Goal: Information Seeking & Learning: Find specific fact

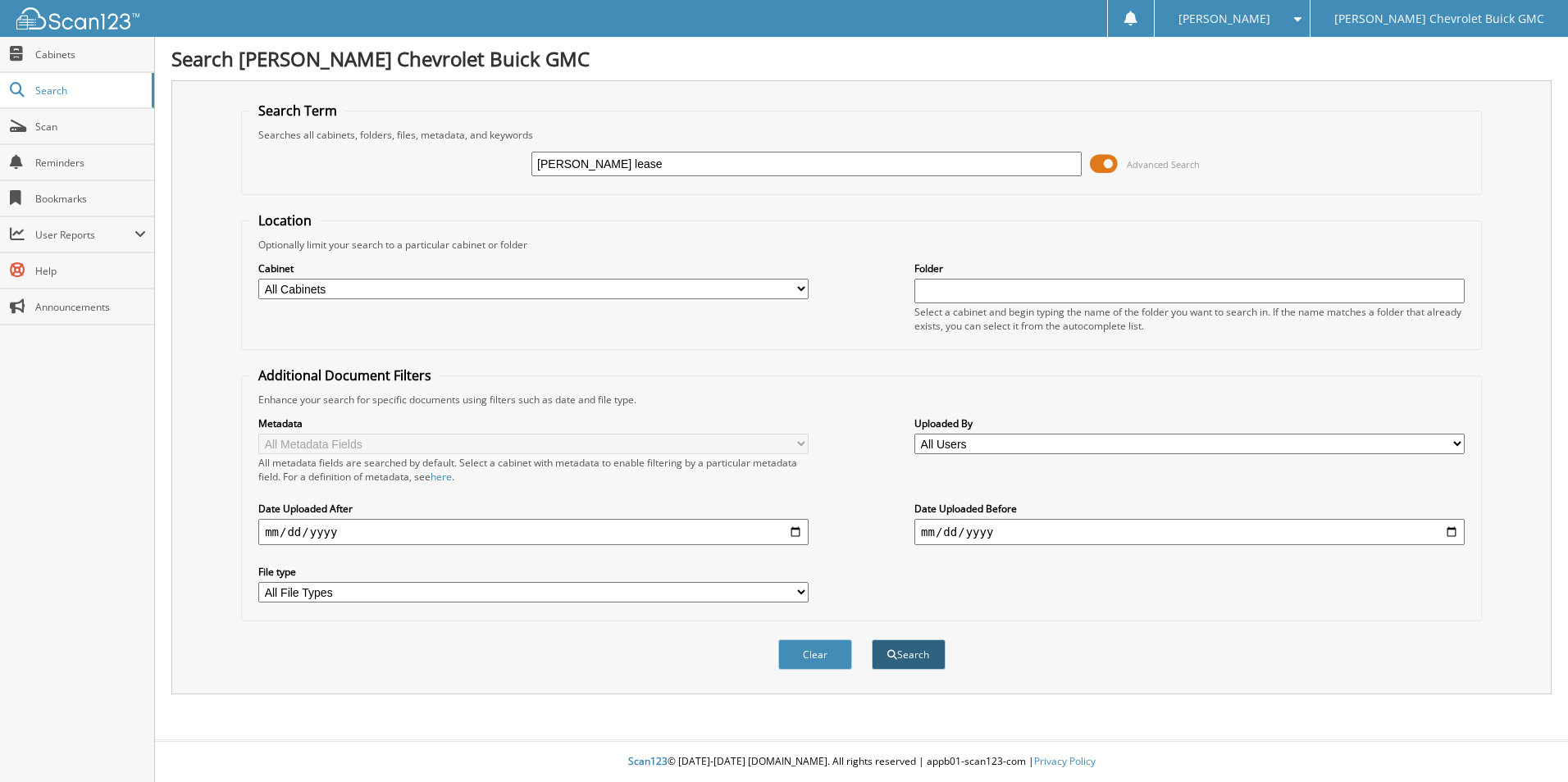
type input "[PERSON_NAME] lease"
click at [902, 654] on button "Search" at bounding box center [909, 655] width 73 height 31
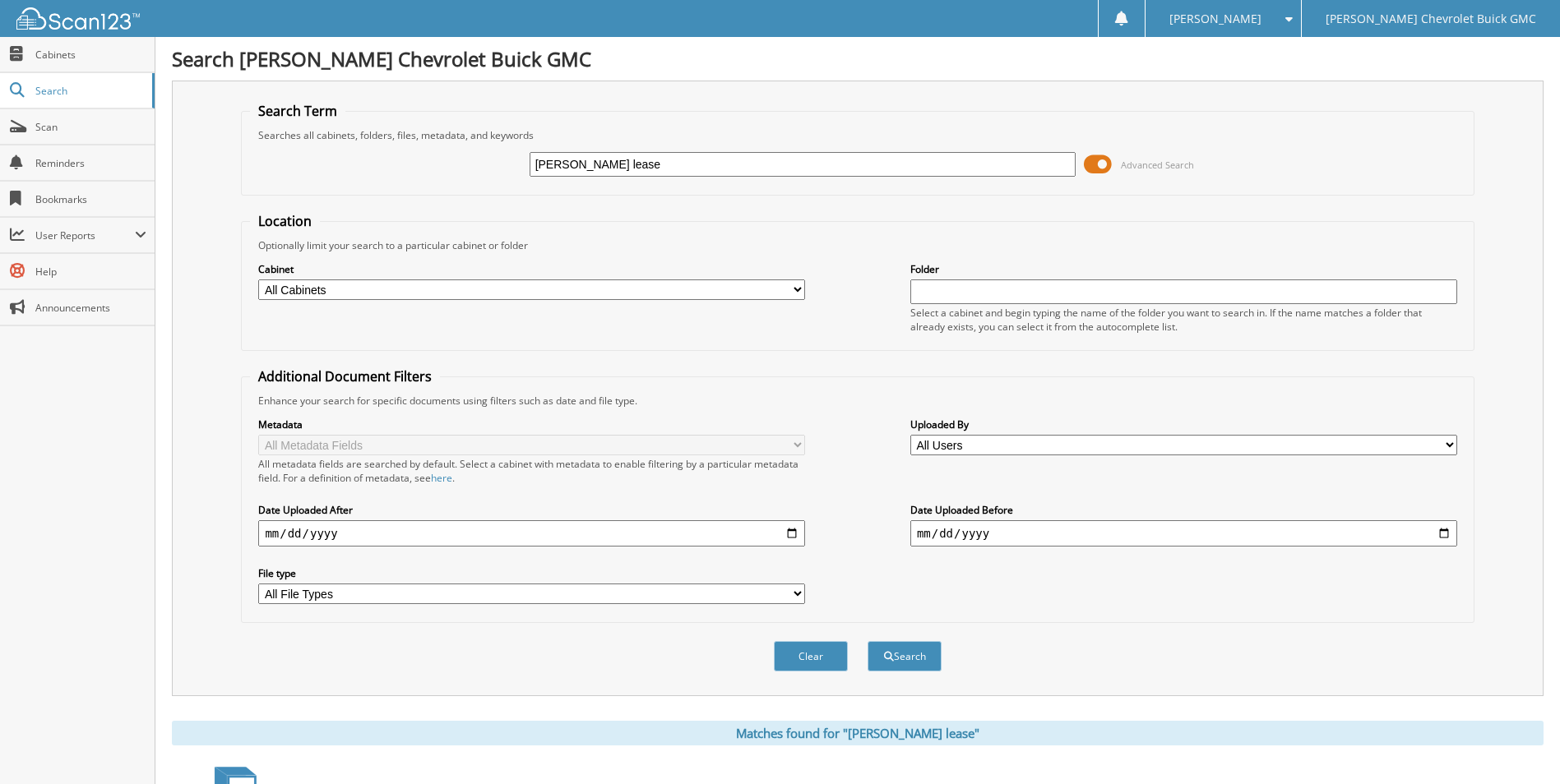
click at [800, 290] on select "All Cabinets ACCOUNTS PAYABLE CAR DEALS GM PARTS INVOICES GM RECEIPTS GM SERVIC…" at bounding box center [532, 290] width 547 height 21
select select "33971"
click at [259, 280] on select "All Cabinets ACCOUNTS PAYABLE CAR DEALS GM PARTS INVOICES GM RECEIPTS GM SERVIC…" at bounding box center [532, 290] width 547 height 21
click at [790, 538] on input "date" at bounding box center [532, 533] width 547 height 27
type input "2025-05-01"
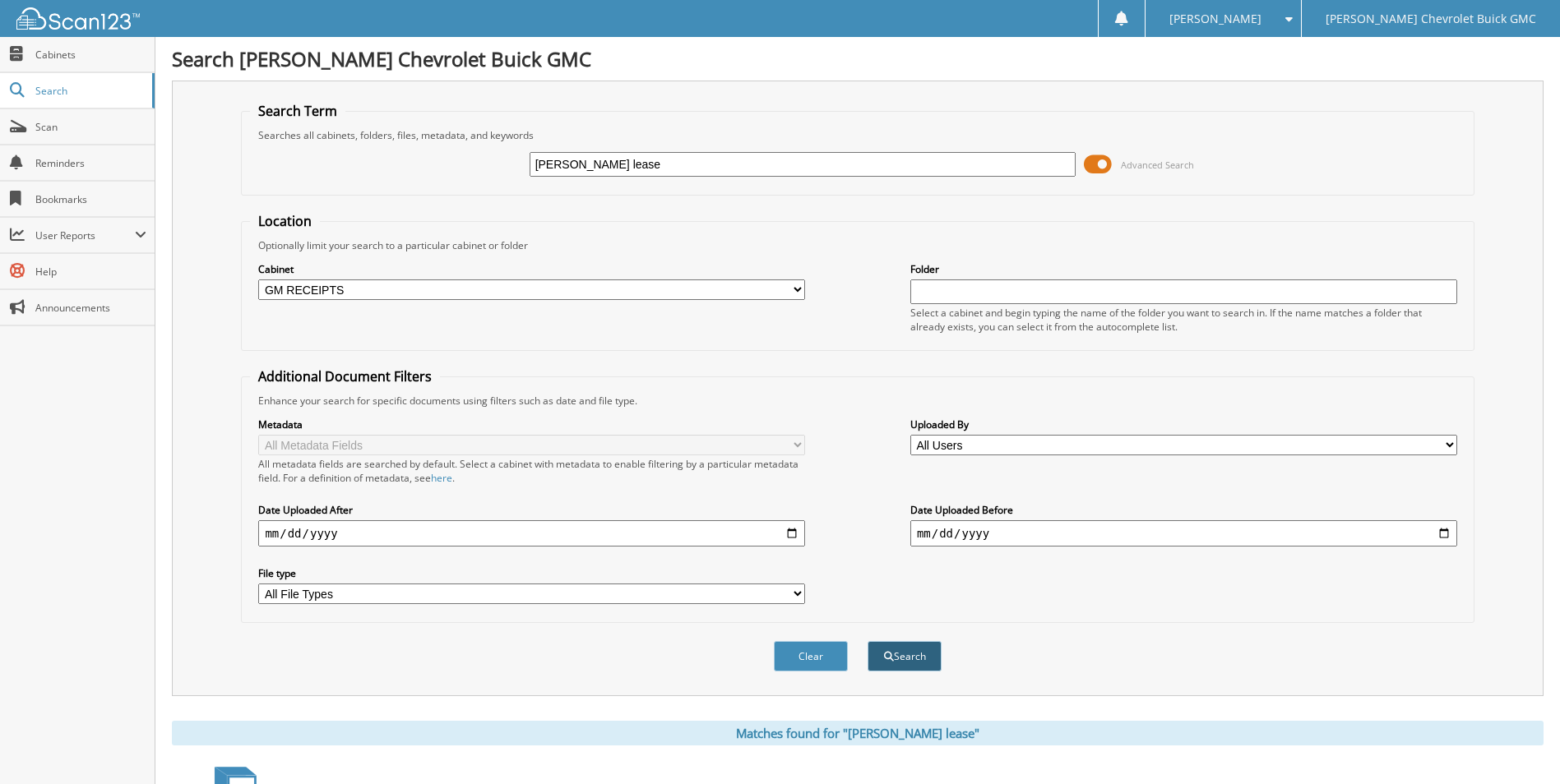
click at [890, 654] on span "submit" at bounding box center [889, 657] width 10 height 10
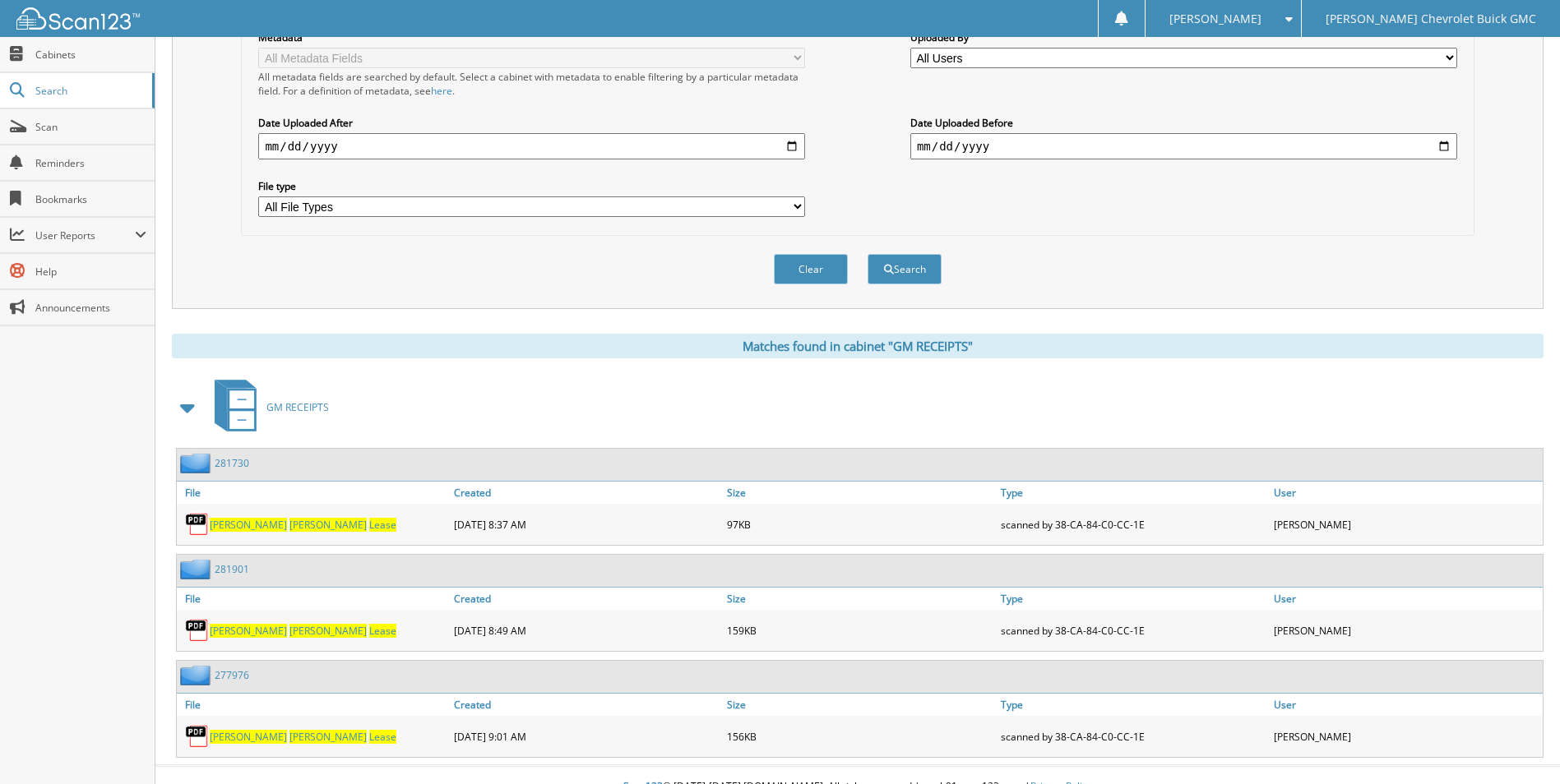
scroll to position [411, 0]
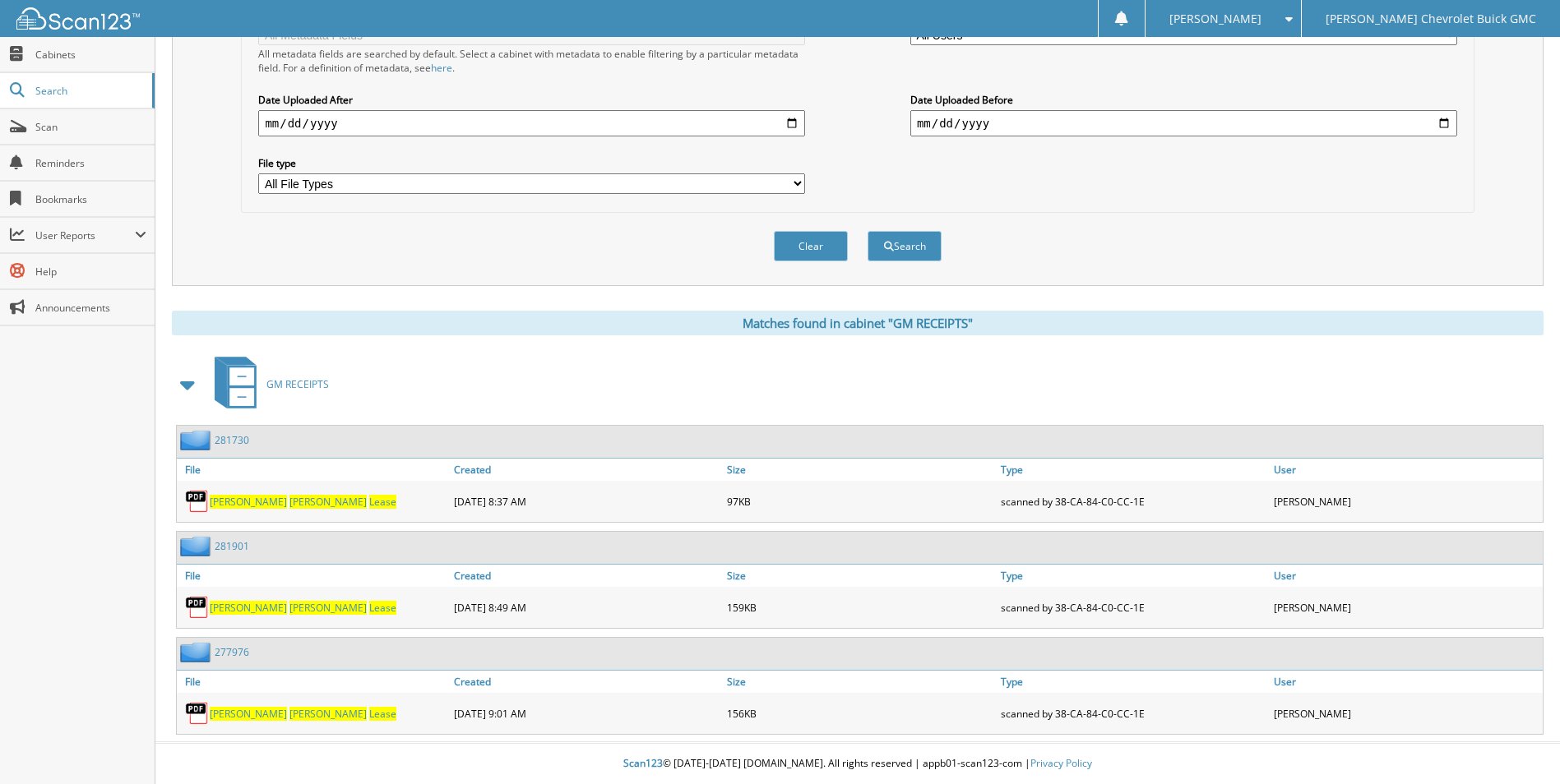
click at [289, 712] on span "Pattison" at bounding box center [328, 714] width 77 height 14
click at [199, 716] on img at bounding box center [197, 713] width 25 height 25
click at [205, 712] on img at bounding box center [197, 713] width 25 height 25
click at [192, 493] on img at bounding box center [197, 501] width 25 height 25
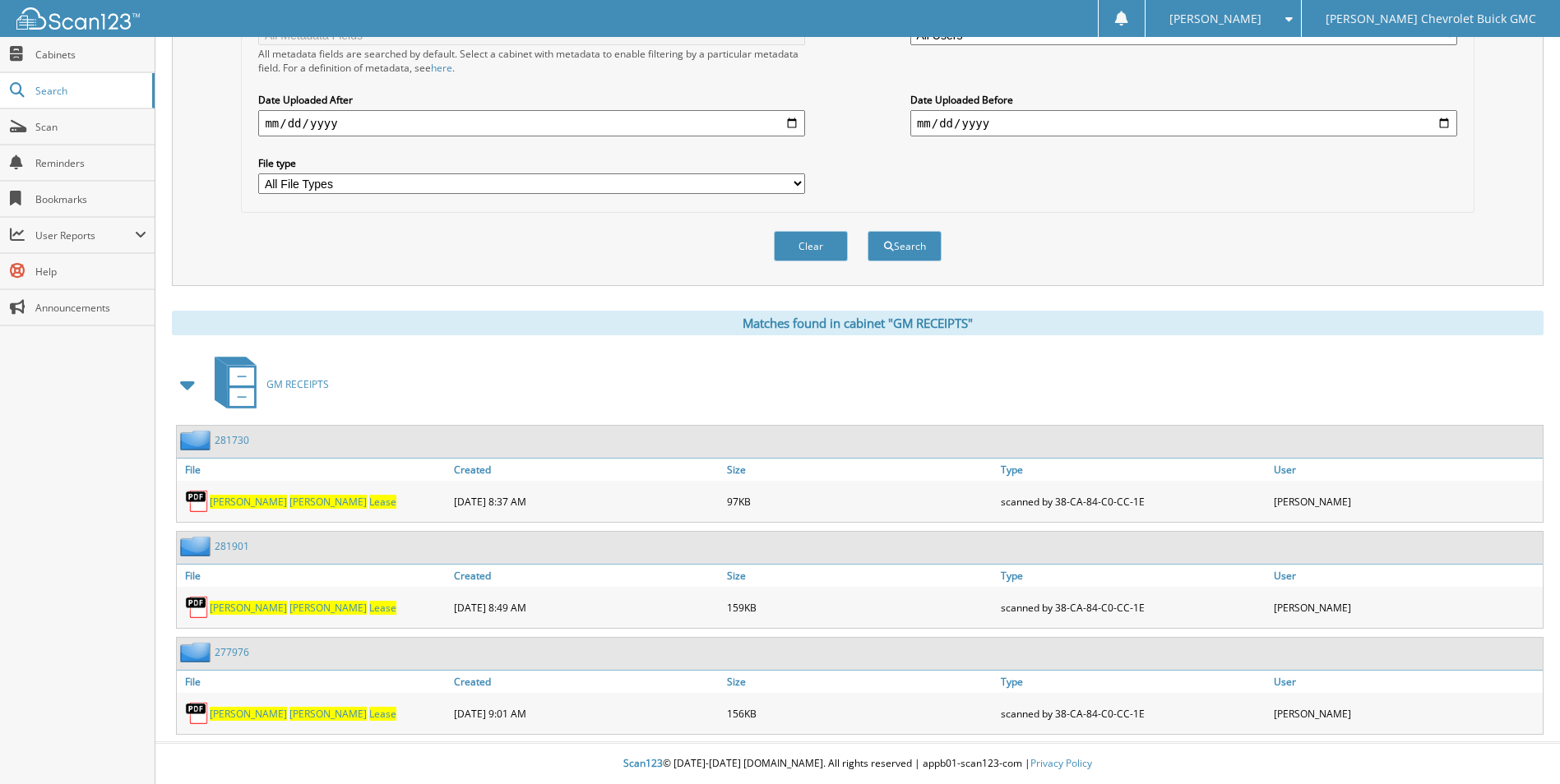
click at [289, 507] on span "Pattison" at bounding box center [328, 502] width 77 height 14
click at [212, 548] on img at bounding box center [197, 546] width 34 height 21
click at [191, 550] on img at bounding box center [197, 546] width 34 height 21
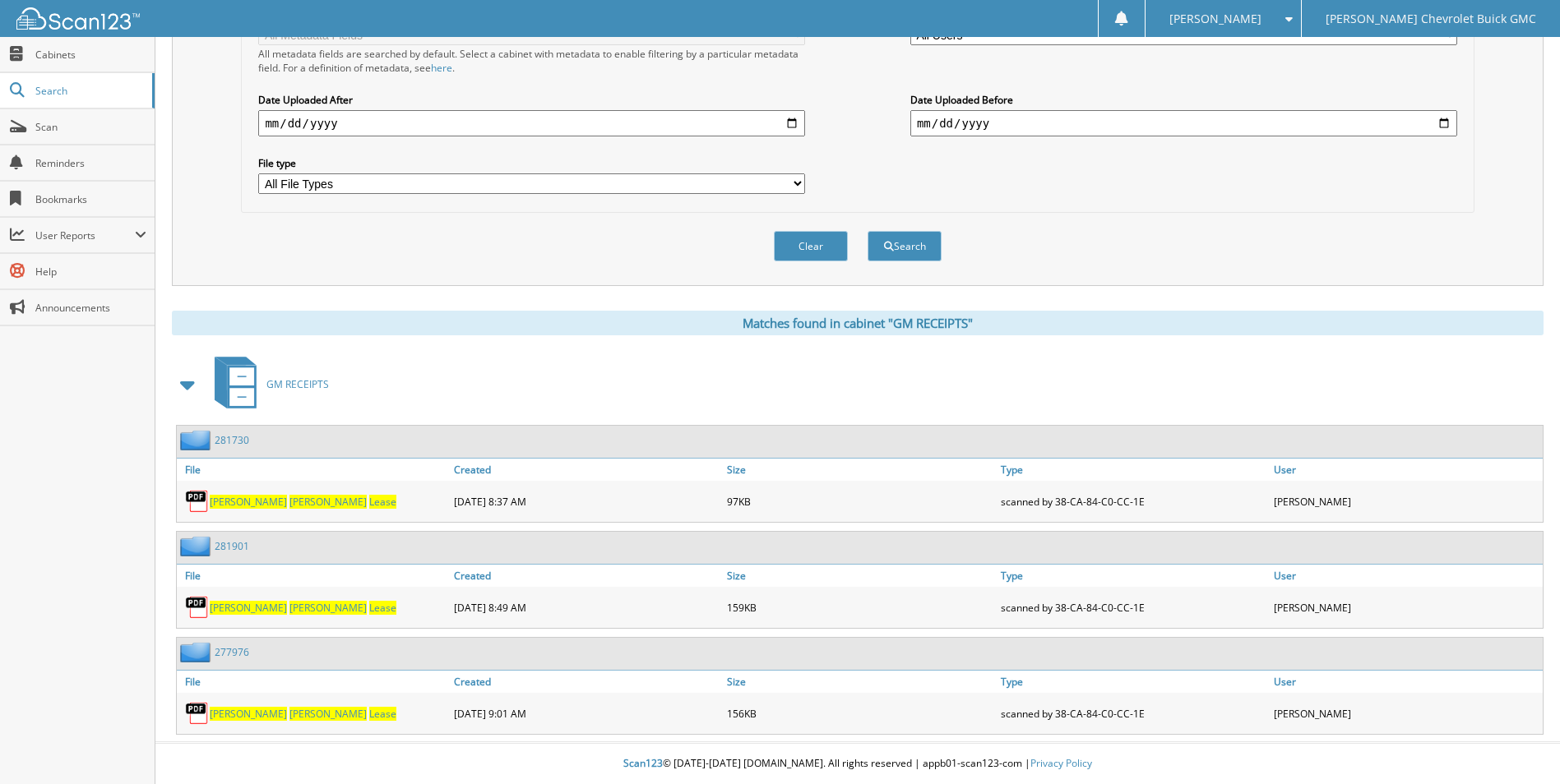
click at [193, 550] on img at bounding box center [197, 546] width 34 height 21
click at [184, 384] on span at bounding box center [188, 384] width 23 height 30
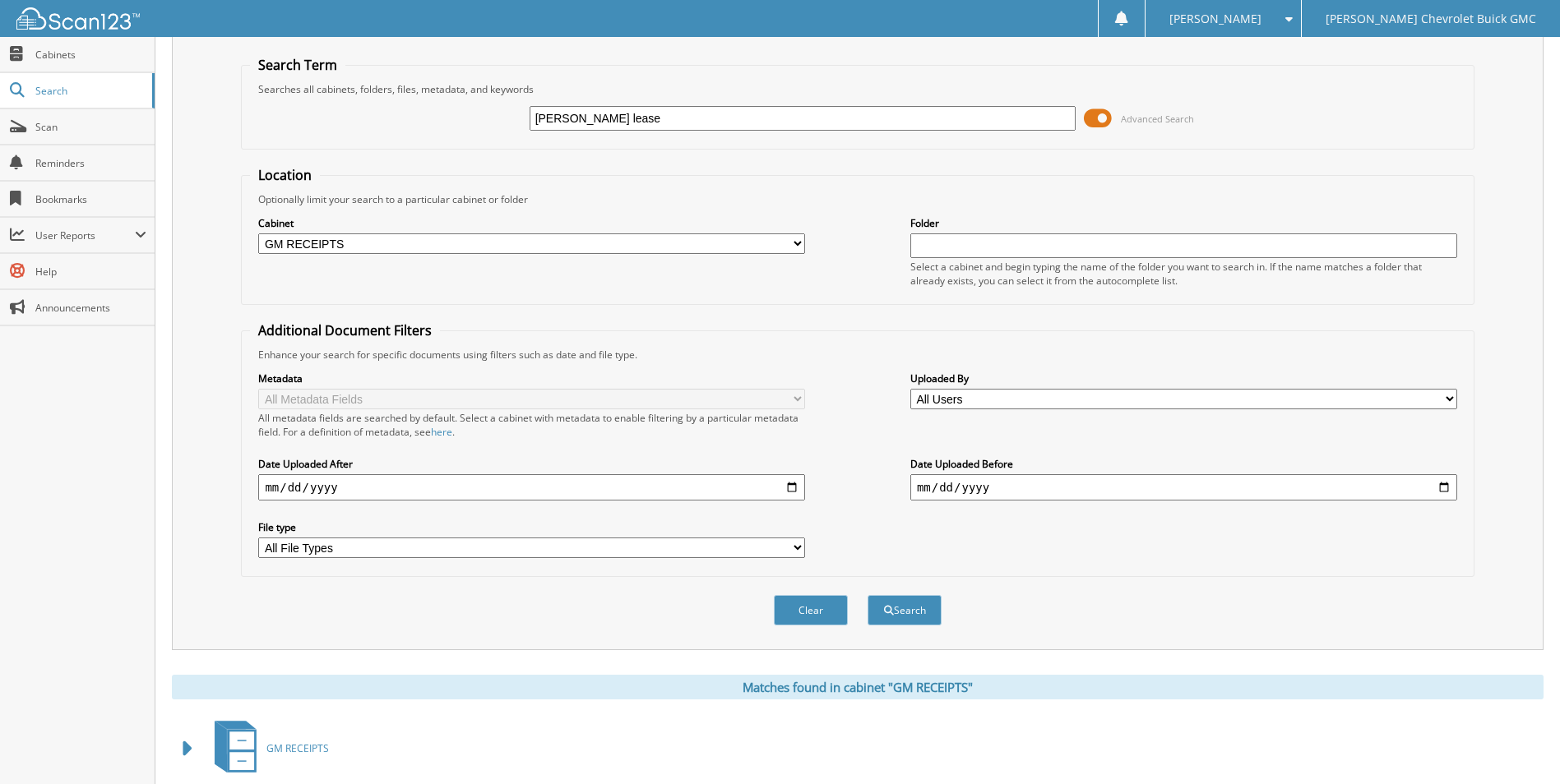
scroll to position [93, 0]
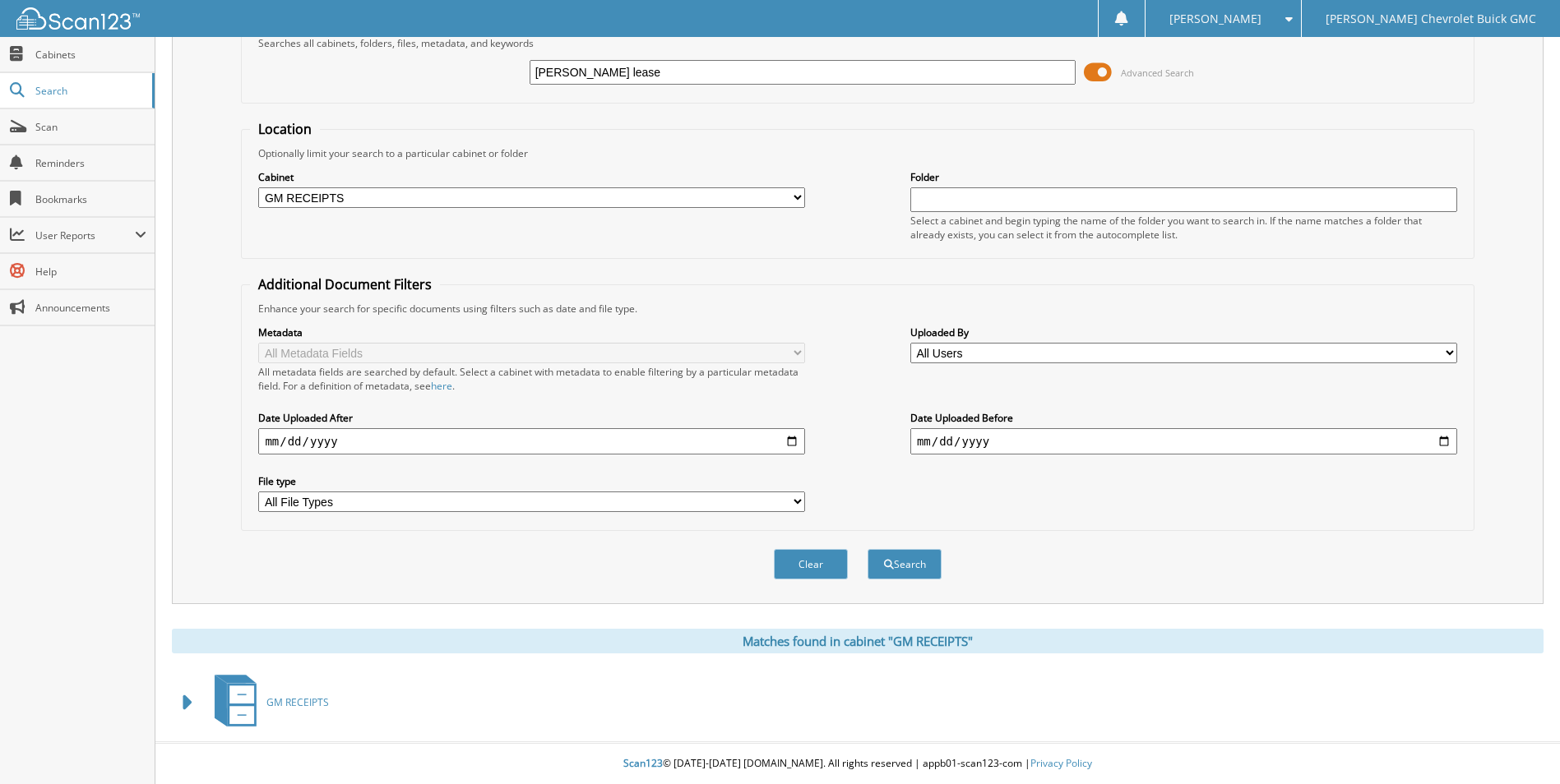
click at [301, 702] on span "GM RECEIPTS" at bounding box center [297, 703] width 63 height 14
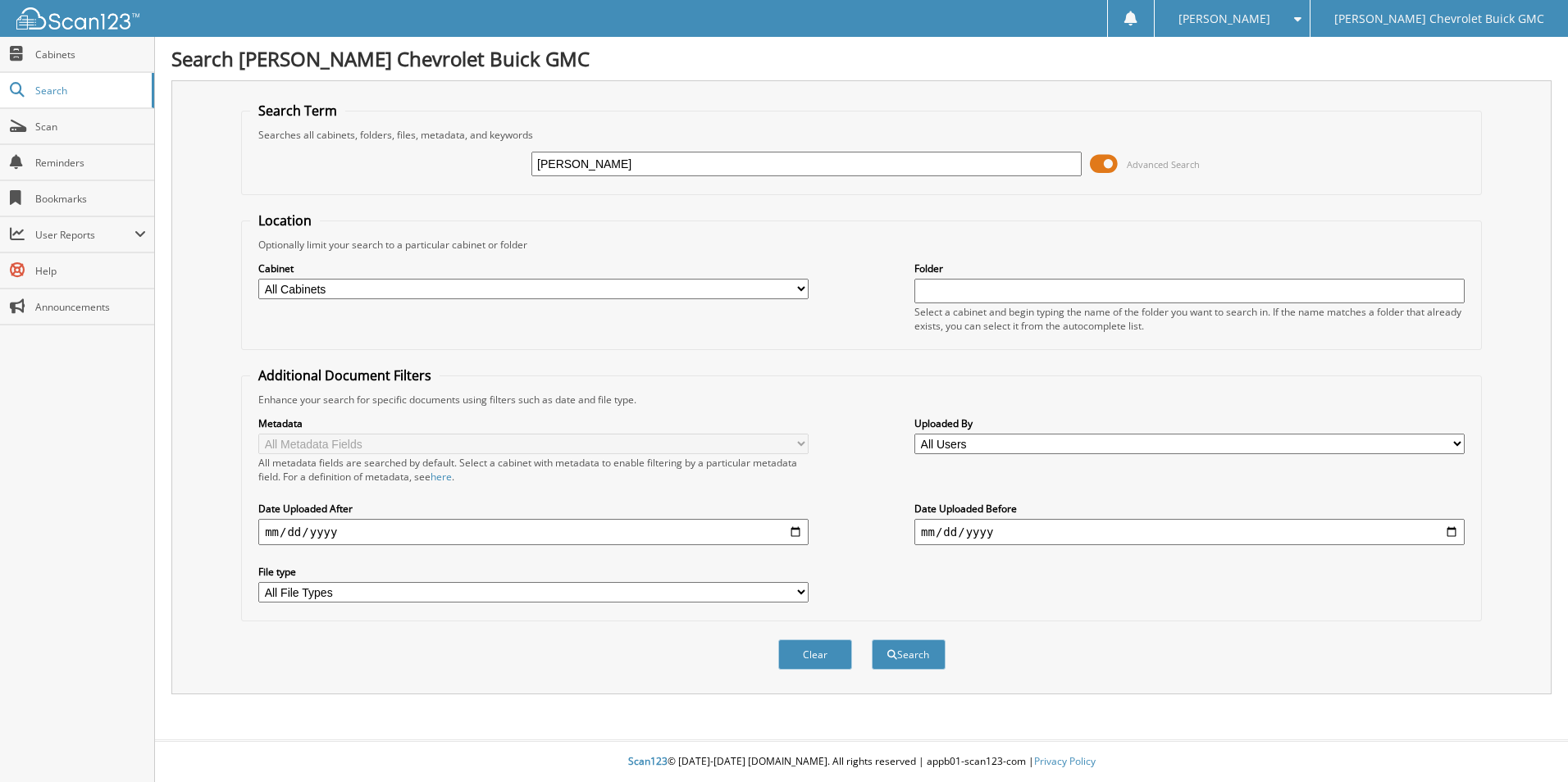
type input "[PERSON_NAME] lease"
type input "2025-05-01"
click at [912, 654] on button "Search" at bounding box center [909, 655] width 73 height 31
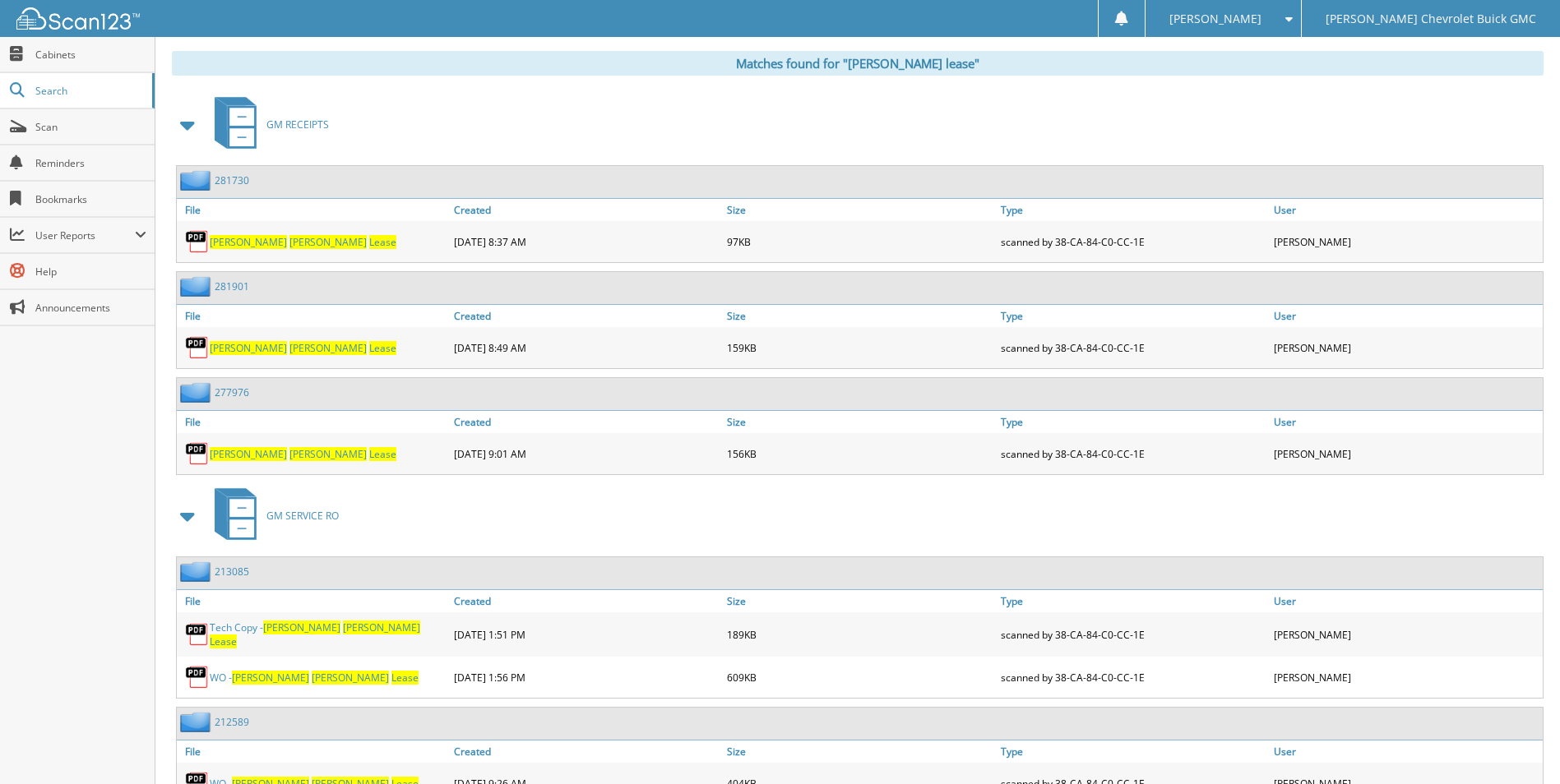
scroll to position [657, 0]
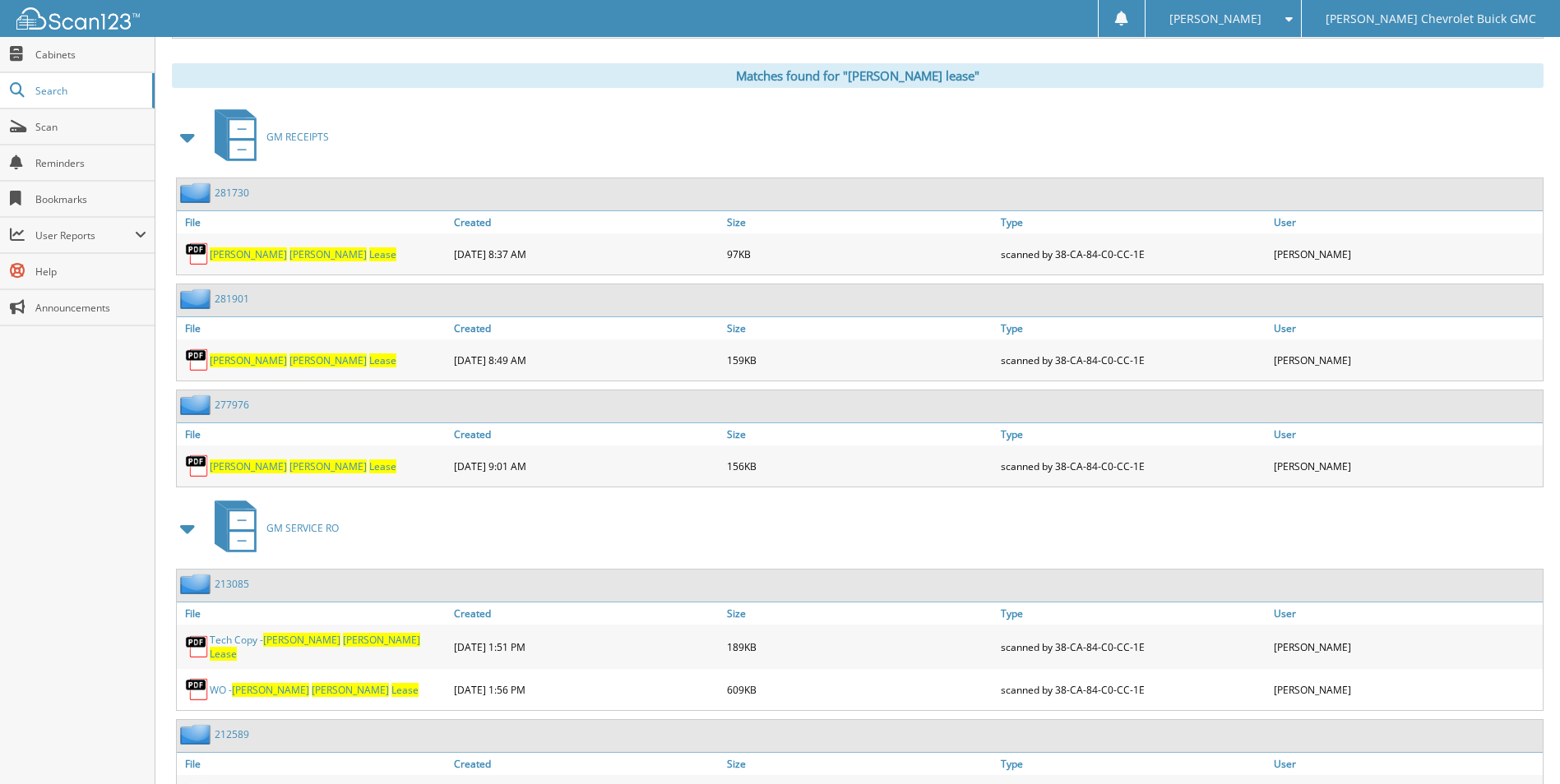
click at [289, 363] on span "[PERSON_NAME]" at bounding box center [328, 360] width 77 height 14
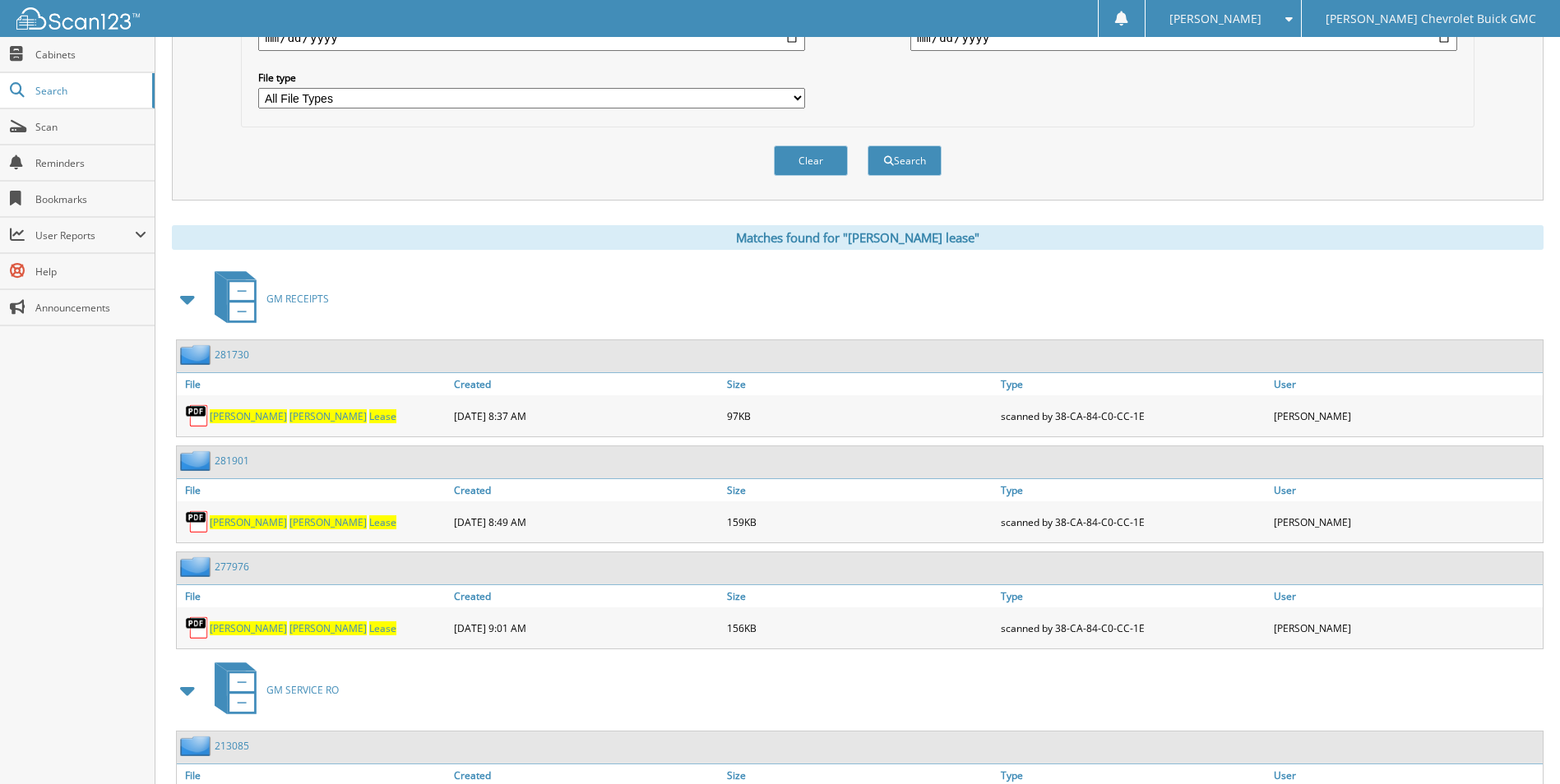
scroll to position [493, 0]
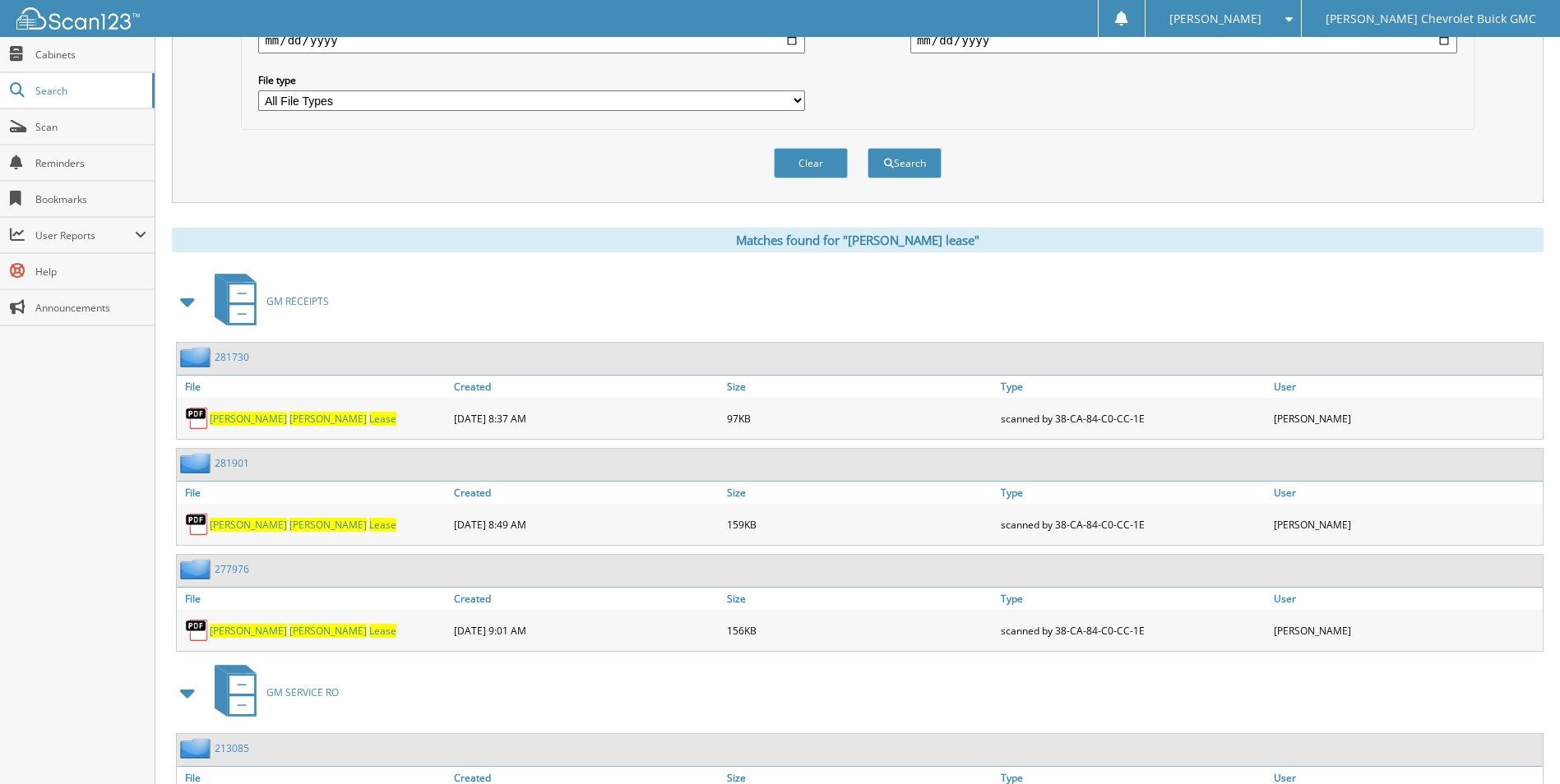
click at [289, 633] on span "[PERSON_NAME]" at bounding box center [328, 631] width 77 height 14
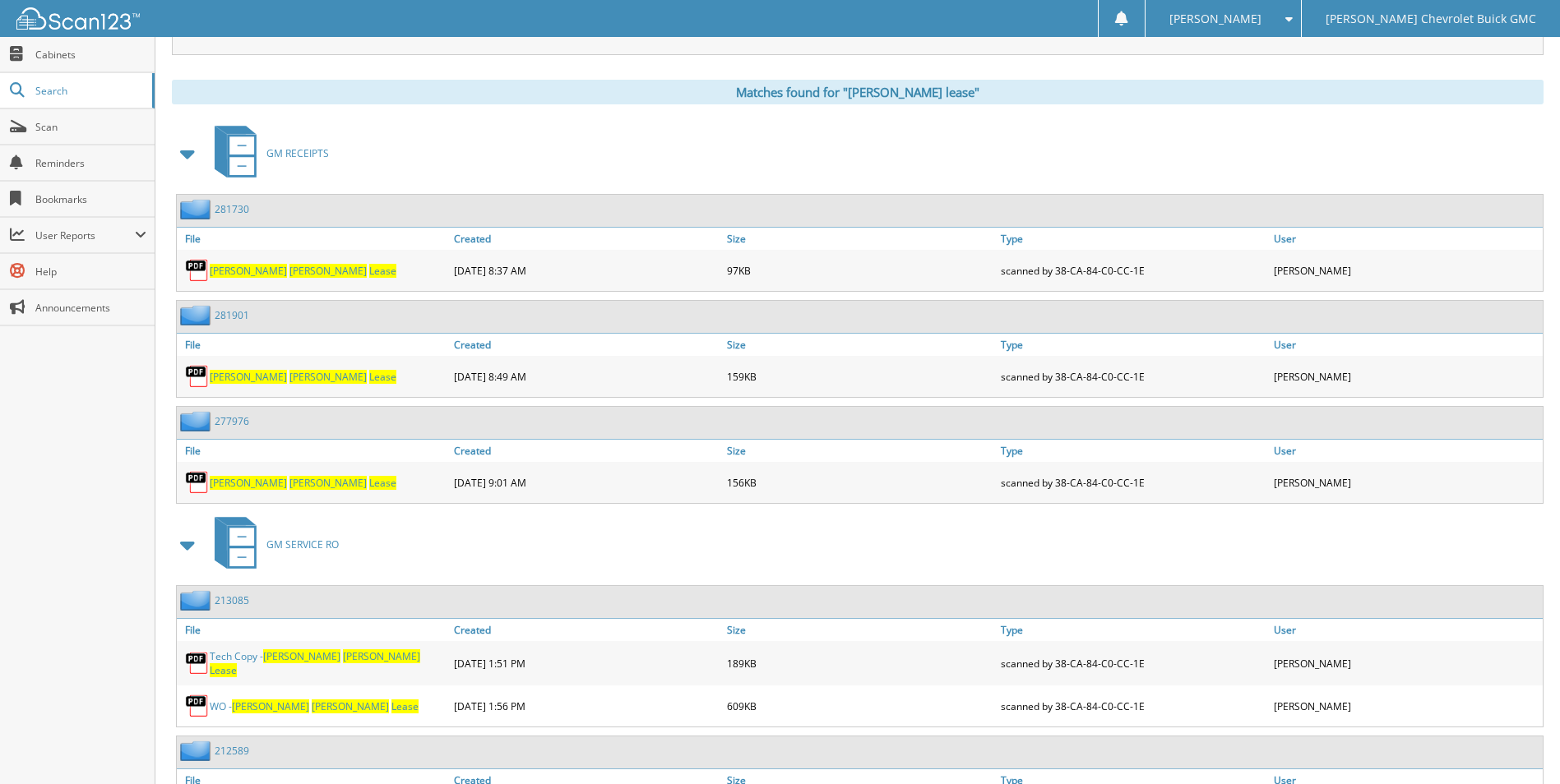
scroll to position [657, 0]
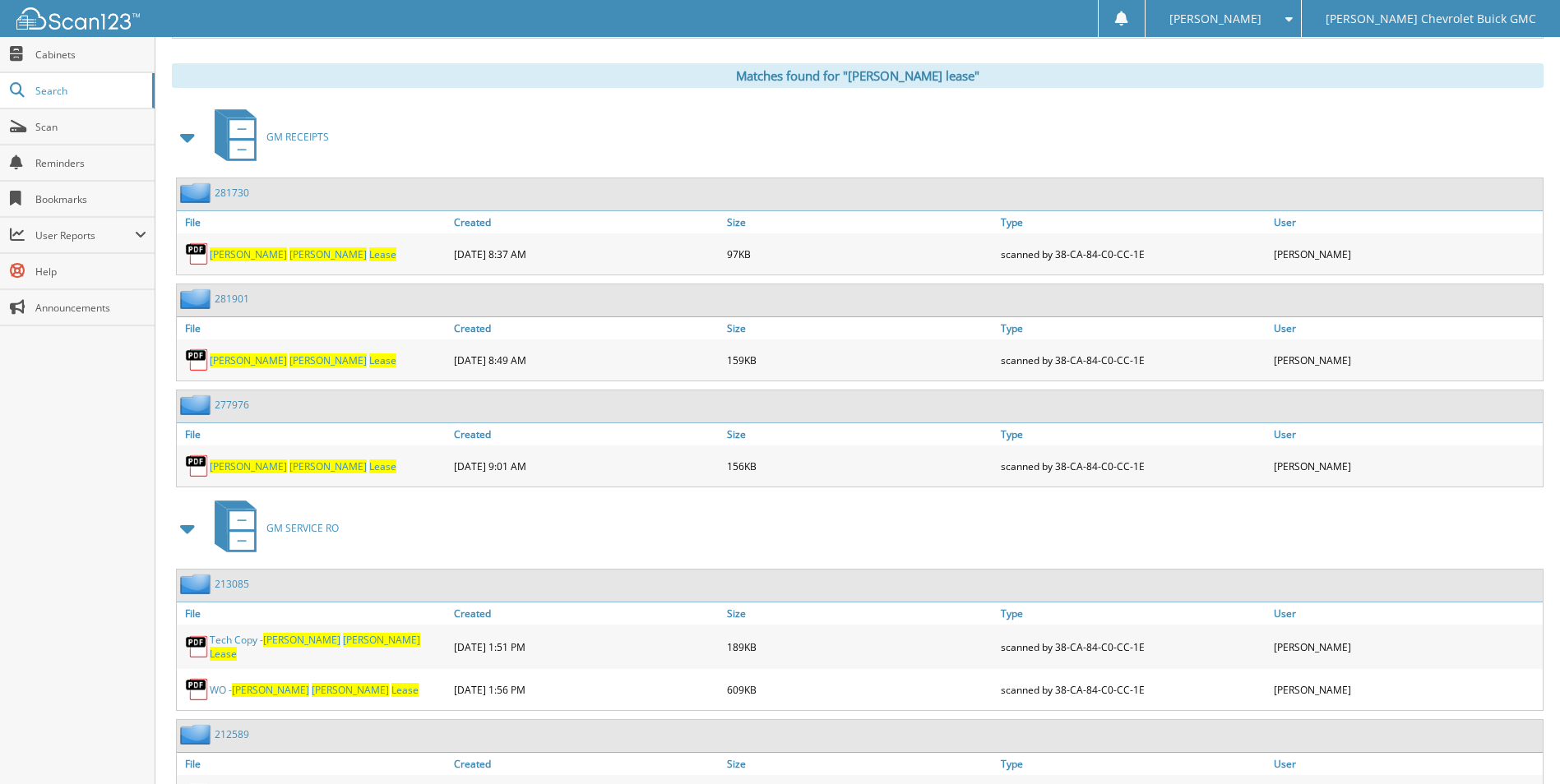
click at [289, 466] on span "[PERSON_NAME]" at bounding box center [328, 466] width 77 height 14
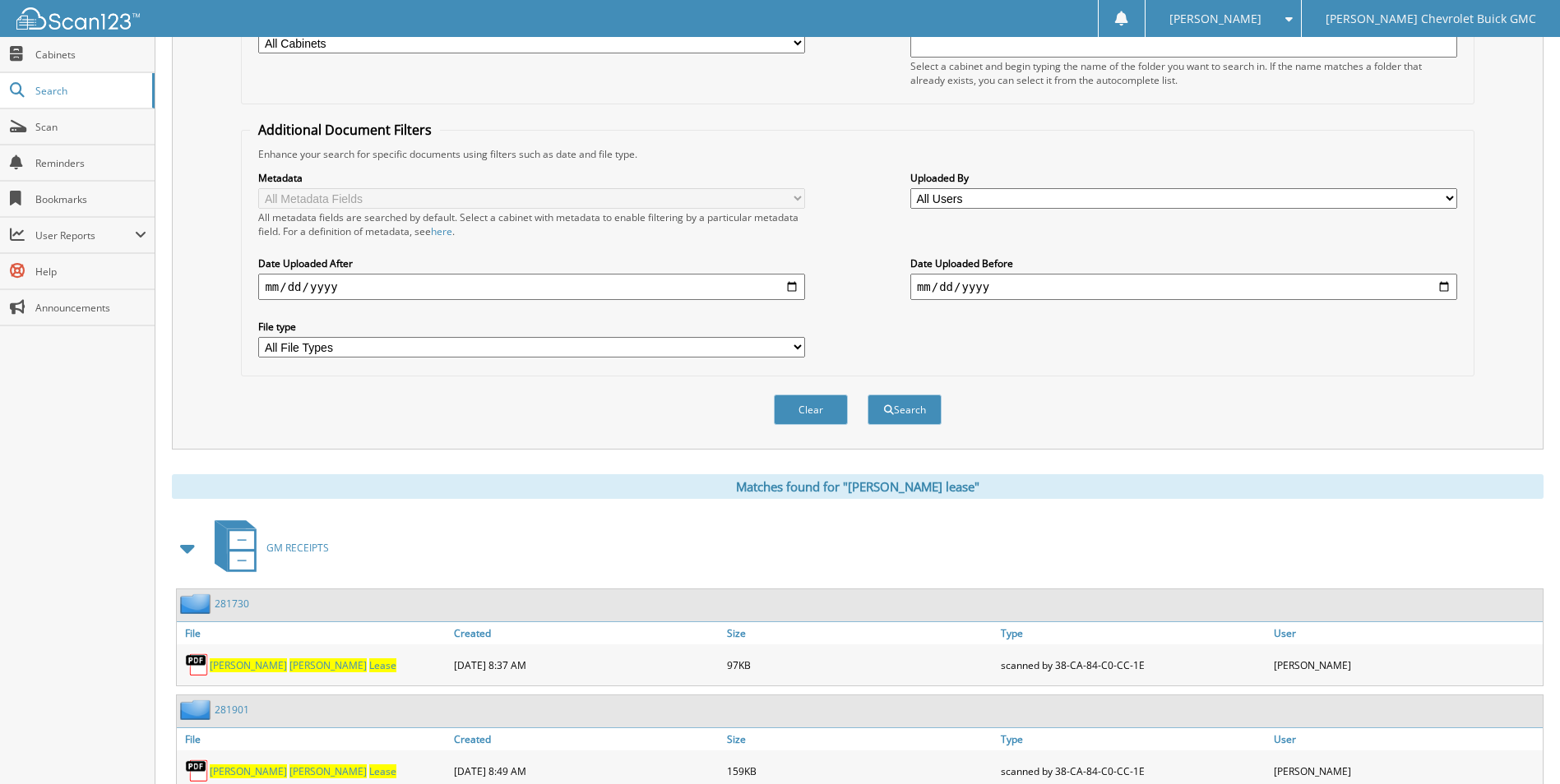
scroll to position [0, 0]
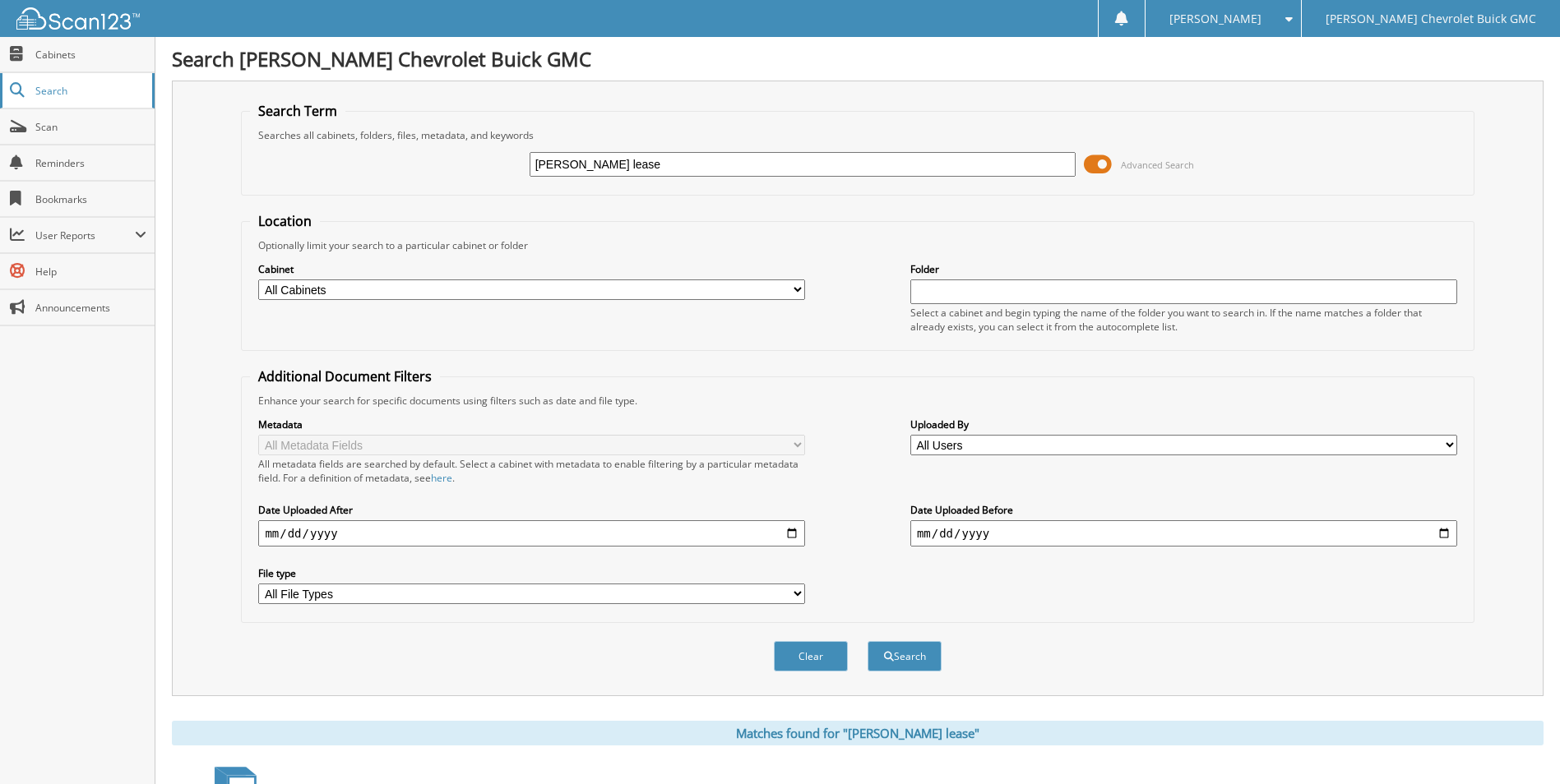
click at [63, 89] on span "Search" at bounding box center [89, 91] width 109 height 14
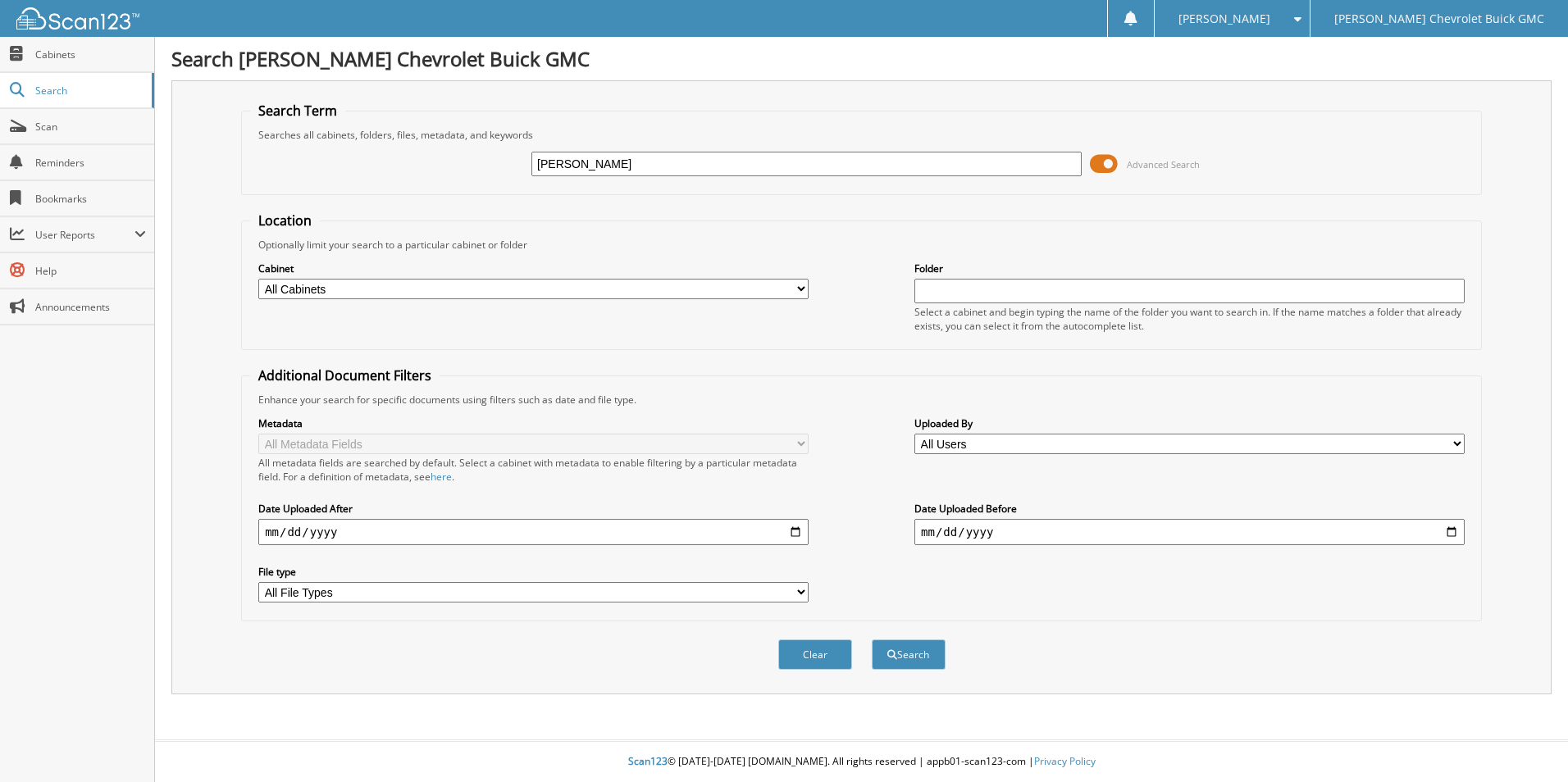
type input "[PERSON_NAME] lease"
type input "[DATE]"
click at [904, 660] on button "Search" at bounding box center [909, 655] width 73 height 31
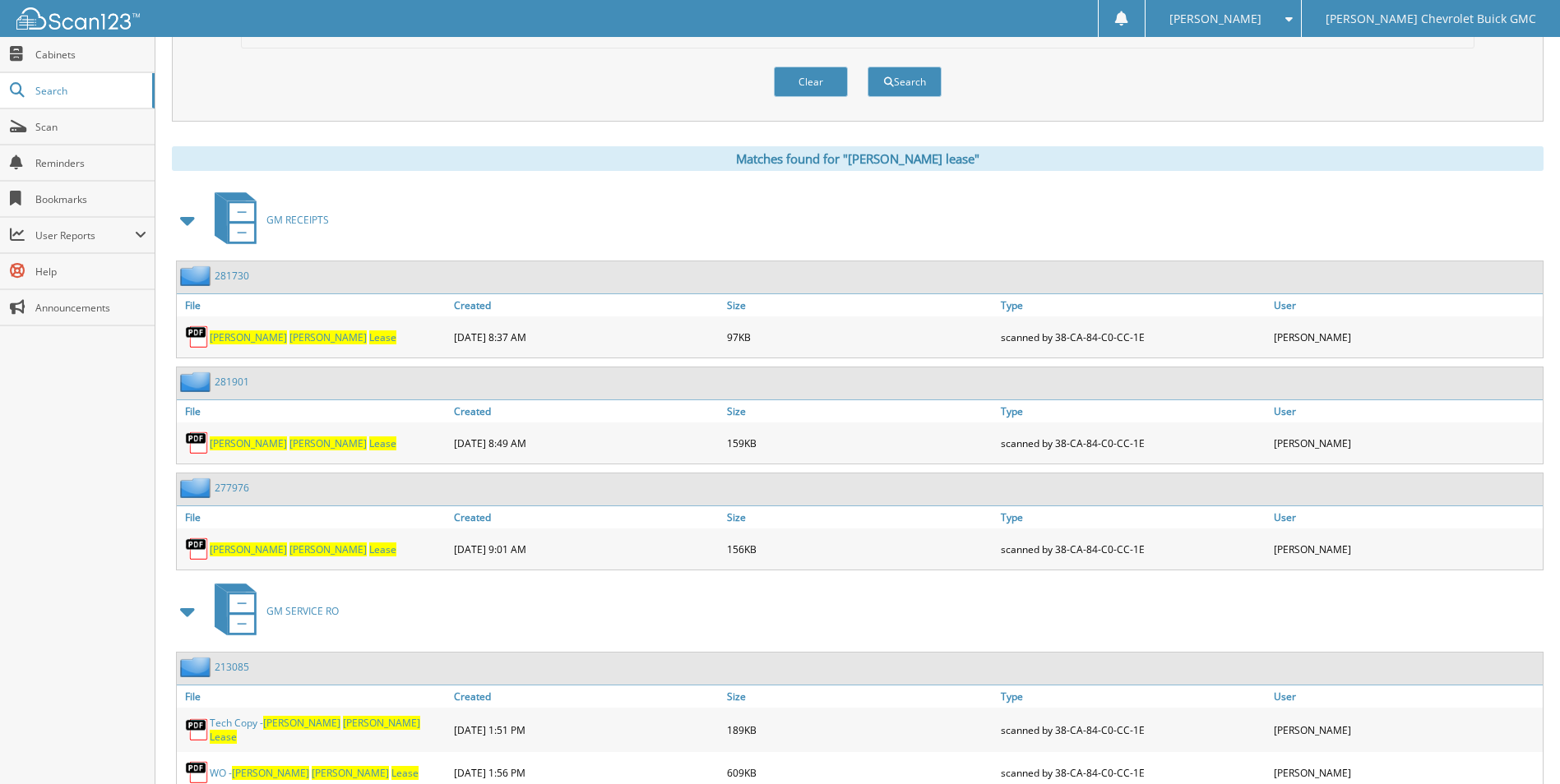
scroll to position [575, 0]
click at [289, 443] on span "[PERSON_NAME]" at bounding box center [328, 442] width 77 height 14
click at [192, 437] on img at bounding box center [197, 442] width 25 height 25
click at [194, 437] on img at bounding box center [197, 442] width 25 height 25
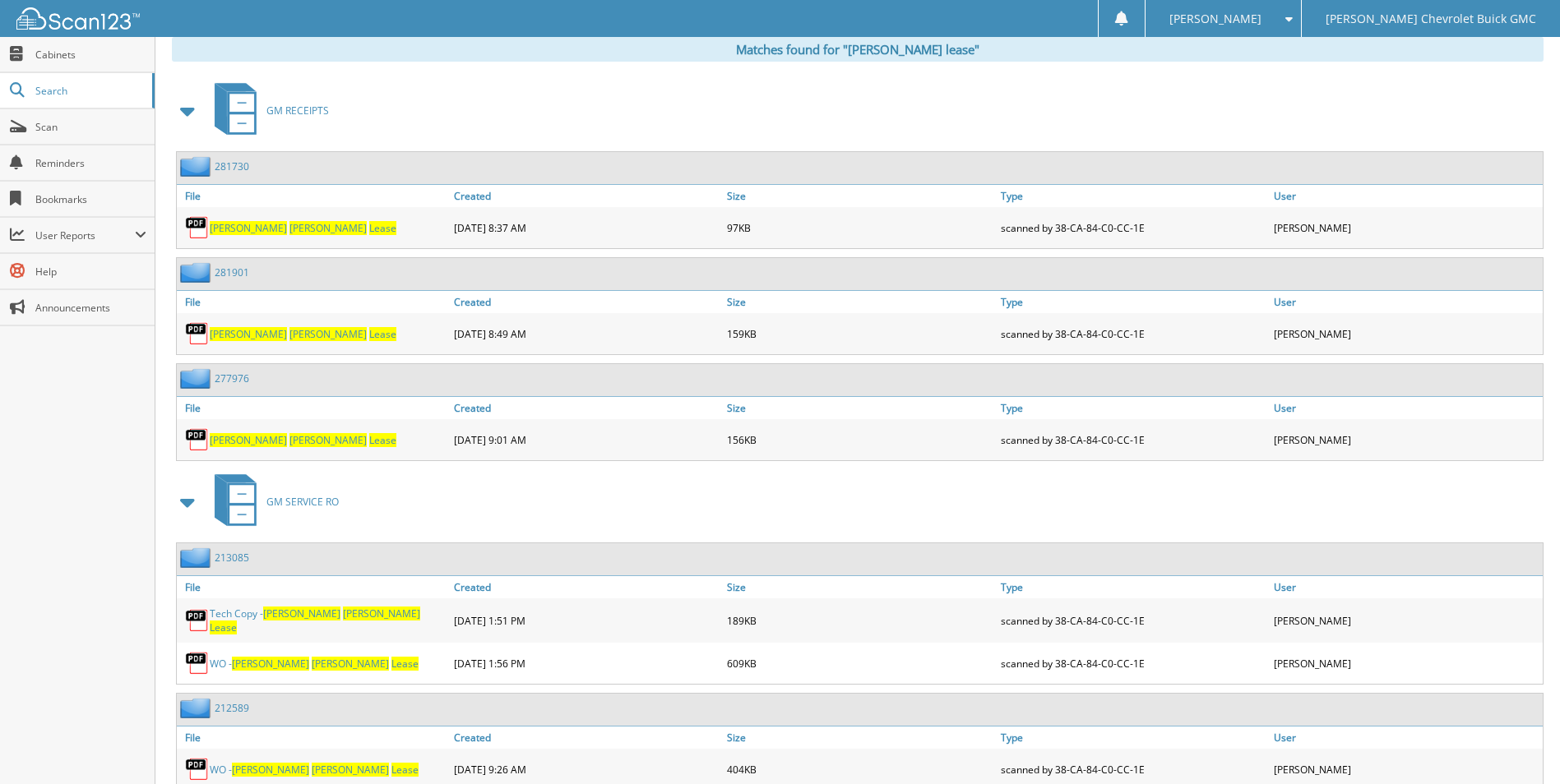
scroll to position [657, 0]
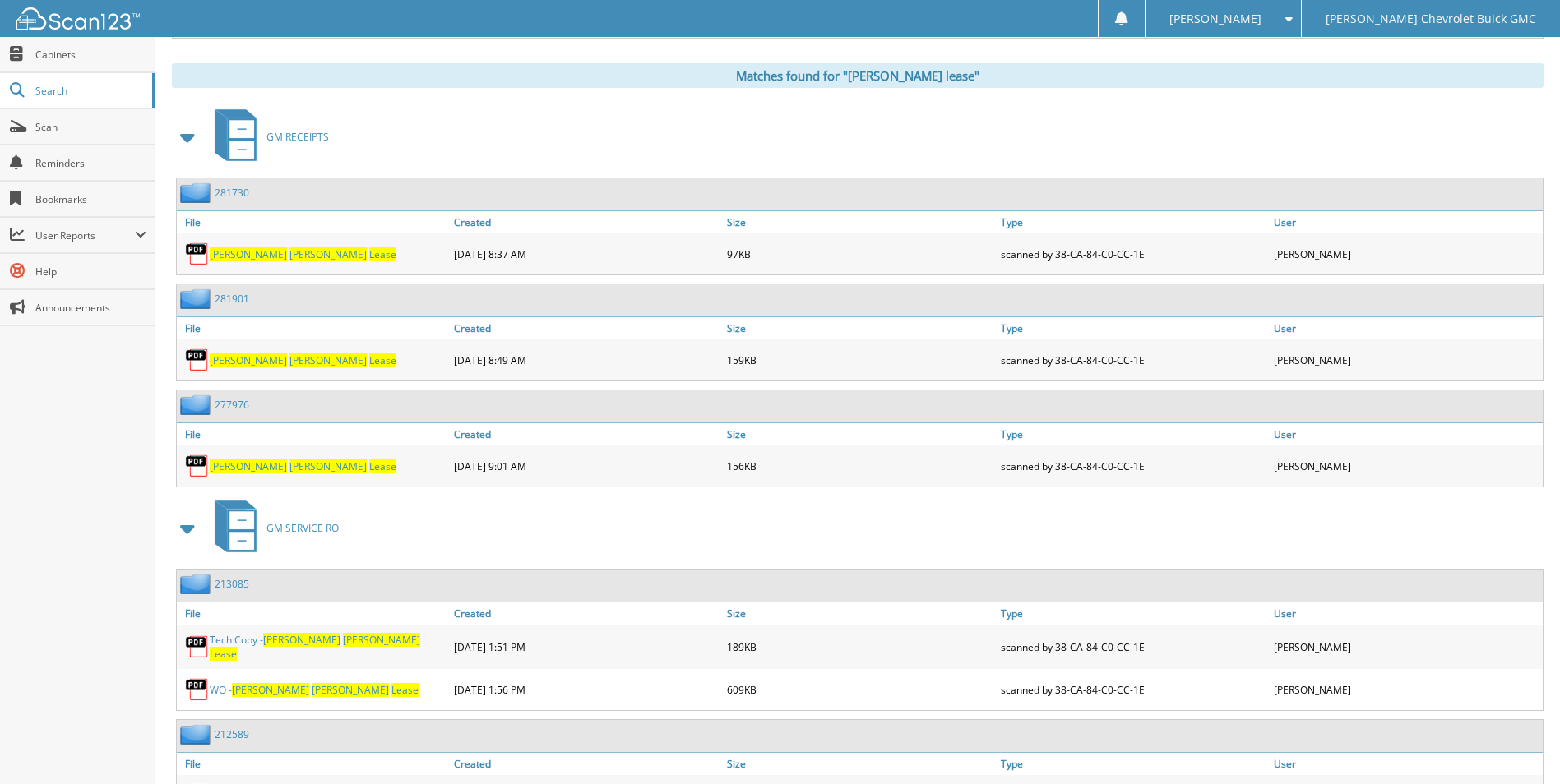
click at [265, 256] on link "[PERSON_NAME] Lease" at bounding box center [303, 254] width 187 height 14
click at [265, 255] on link "[PERSON_NAME] Lease" at bounding box center [303, 254] width 187 height 14
click at [1082, 152] on div "GM RECEIPTS" at bounding box center [858, 137] width 1372 height 65
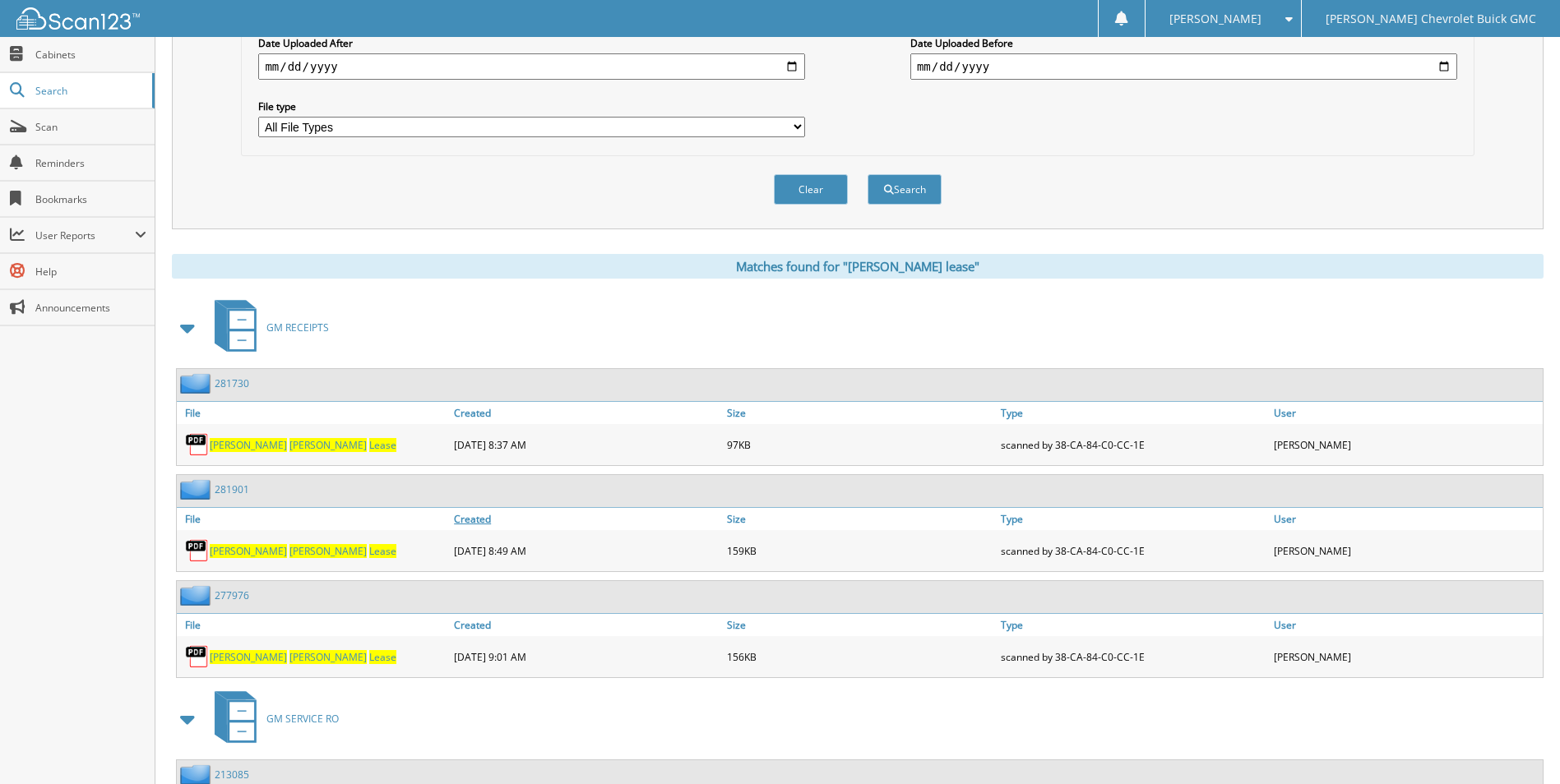
scroll to position [493, 0]
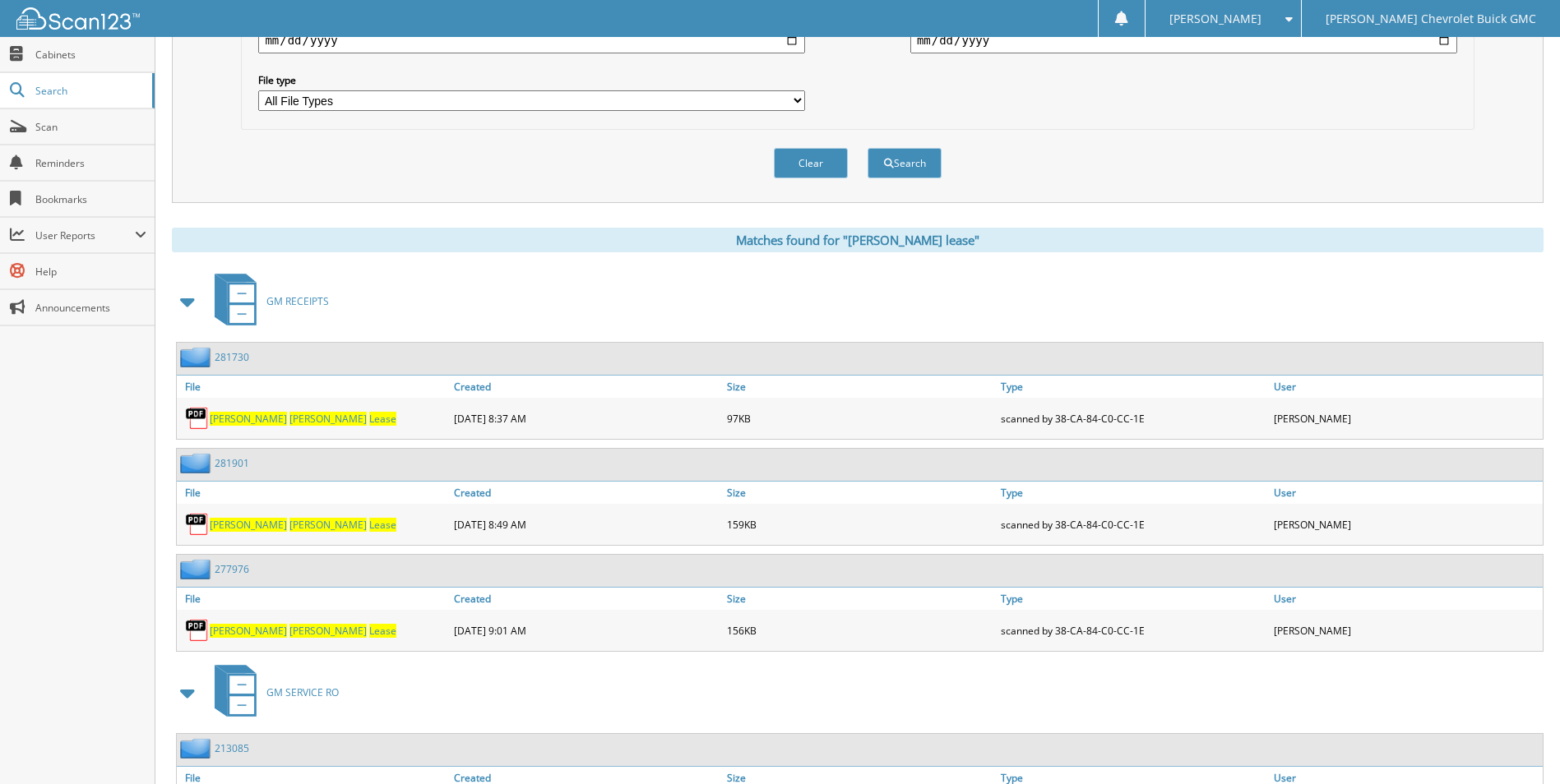
click at [289, 521] on span "[PERSON_NAME]" at bounding box center [328, 525] width 77 height 14
click at [289, 628] on span "[PERSON_NAME]" at bounding box center [328, 631] width 77 height 14
click at [289, 421] on span "[PERSON_NAME]" at bounding box center [328, 419] width 77 height 14
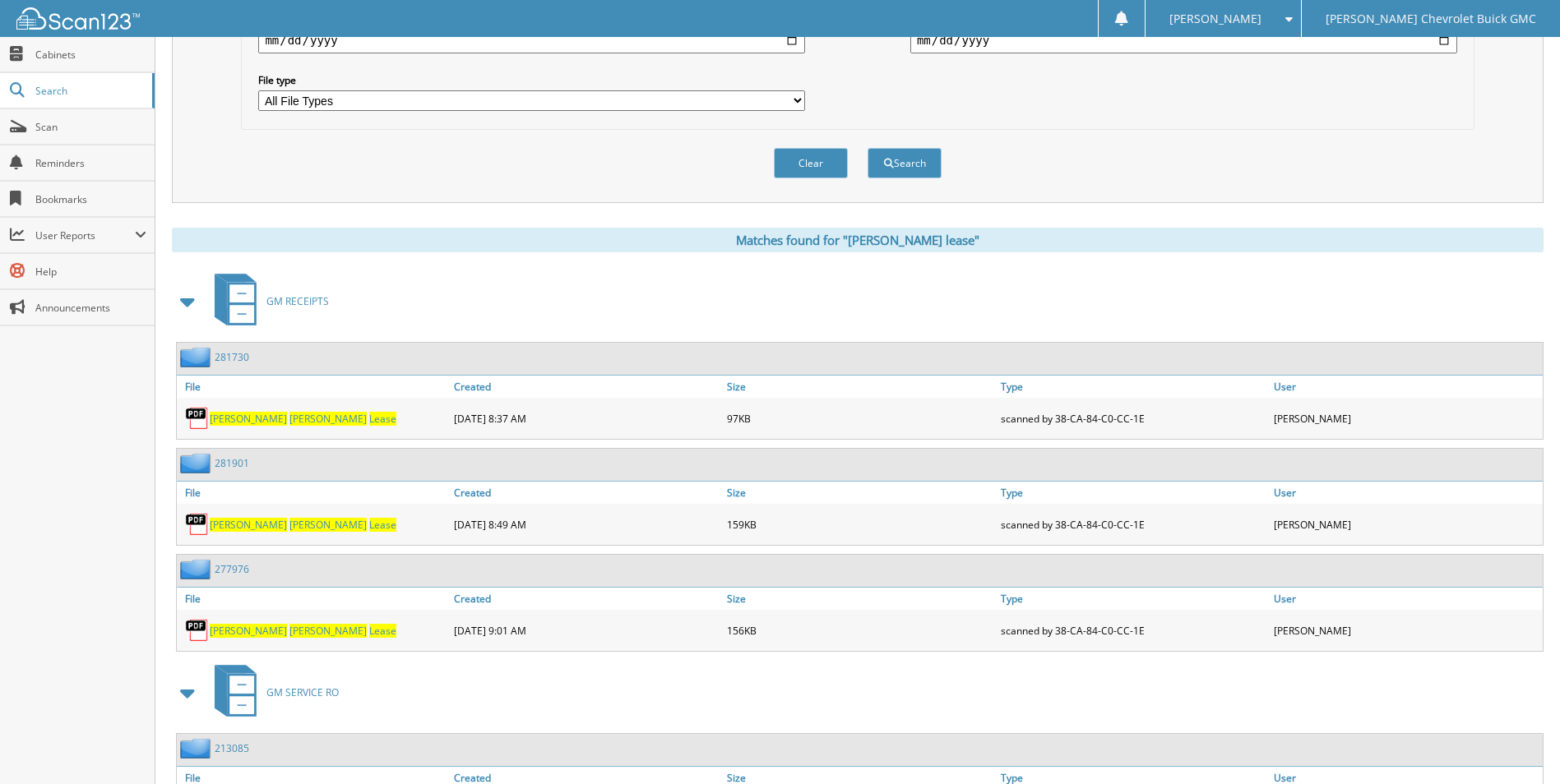
click at [289, 423] on span "[PERSON_NAME]" at bounding box center [328, 419] width 77 height 14
click at [289, 527] on span "[PERSON_NAME]" at bounding box center [328, 525] width 77 height 14
click at [199, 526] on img at bounding box center [197, 524] width 25 height 25
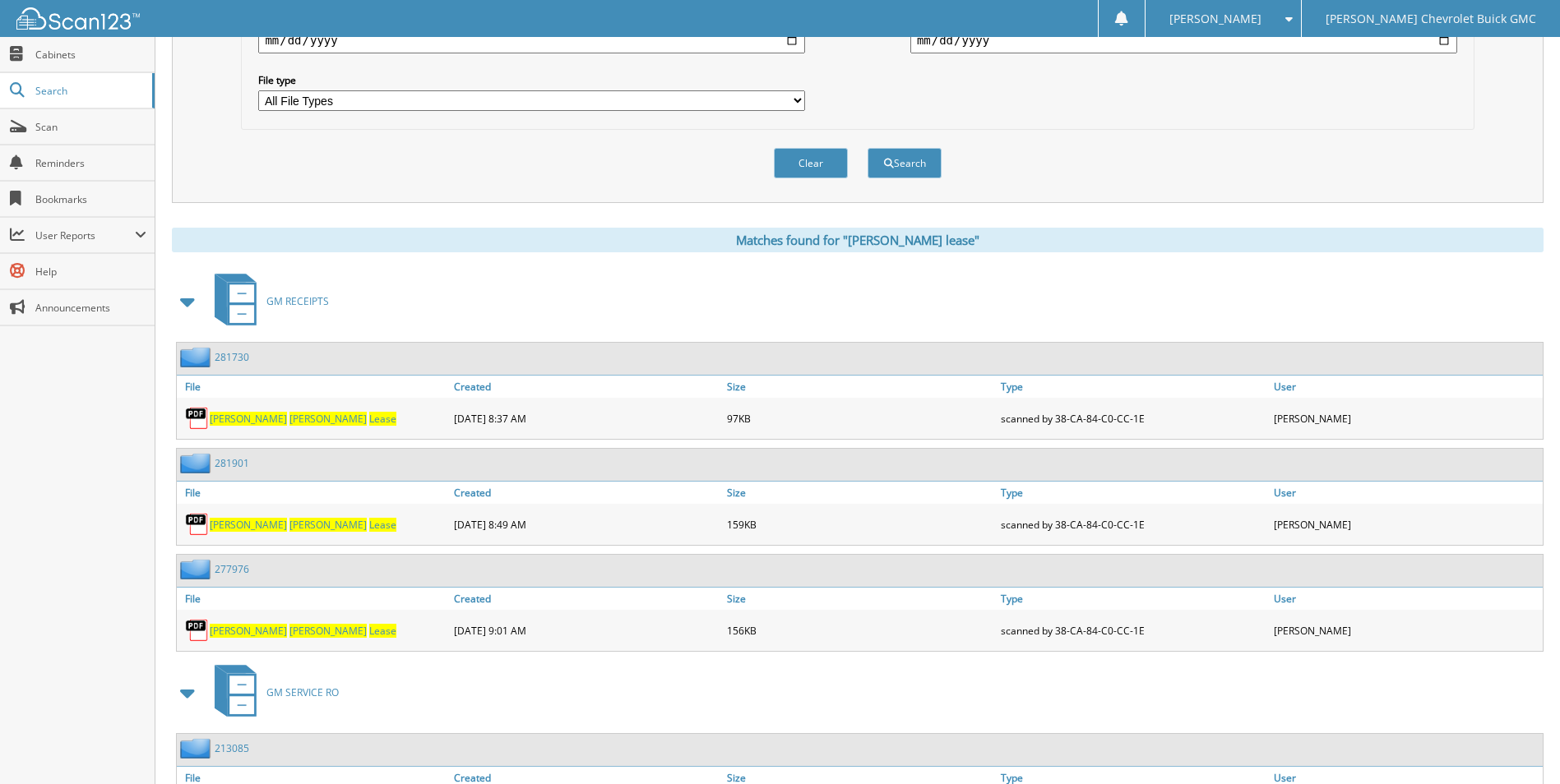
click at [199, 526] on img at bounding box center [197, 524] width 25 height 25
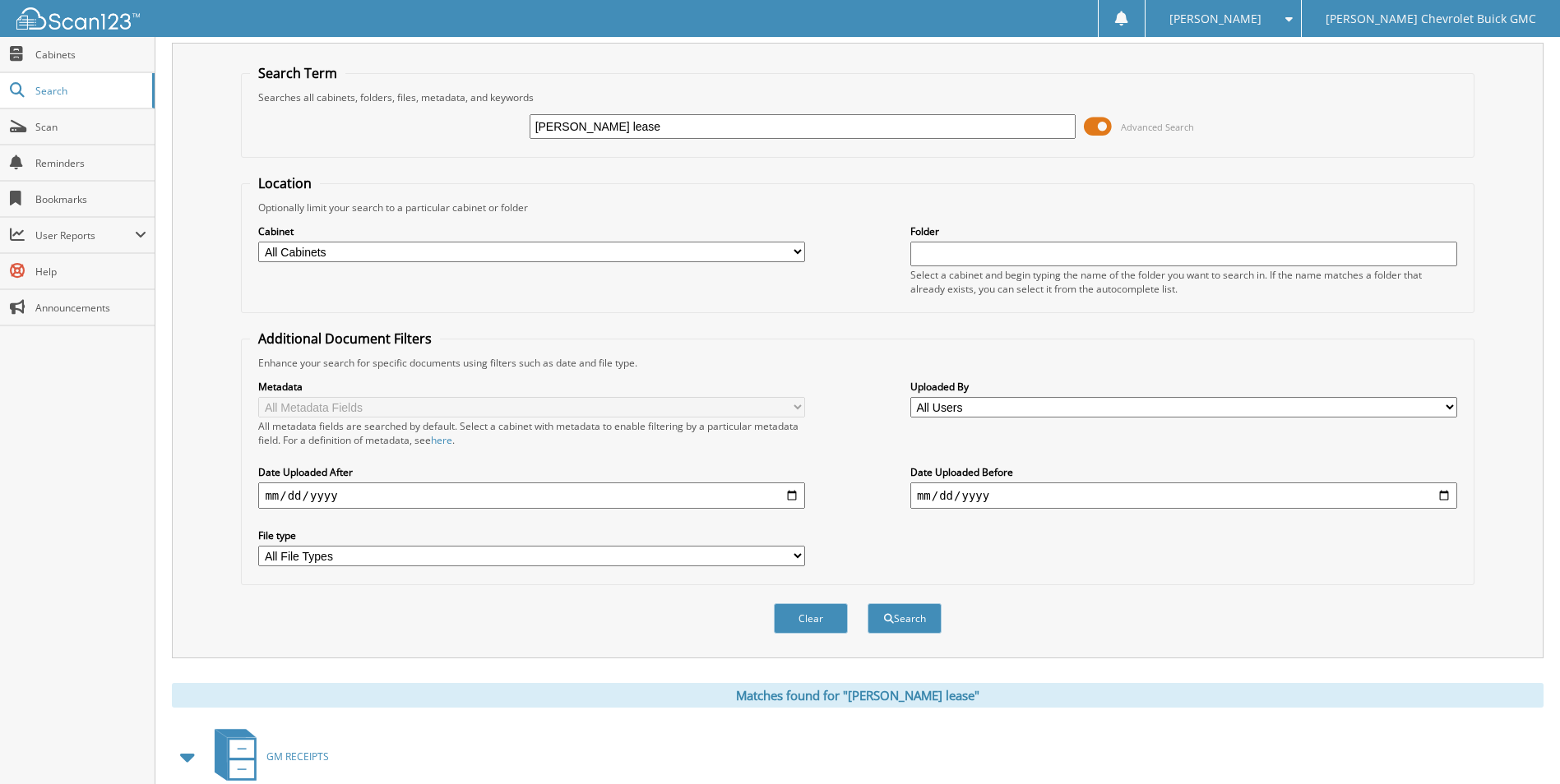
scroll to position [0, 0]
